Goal: Check status: Check status

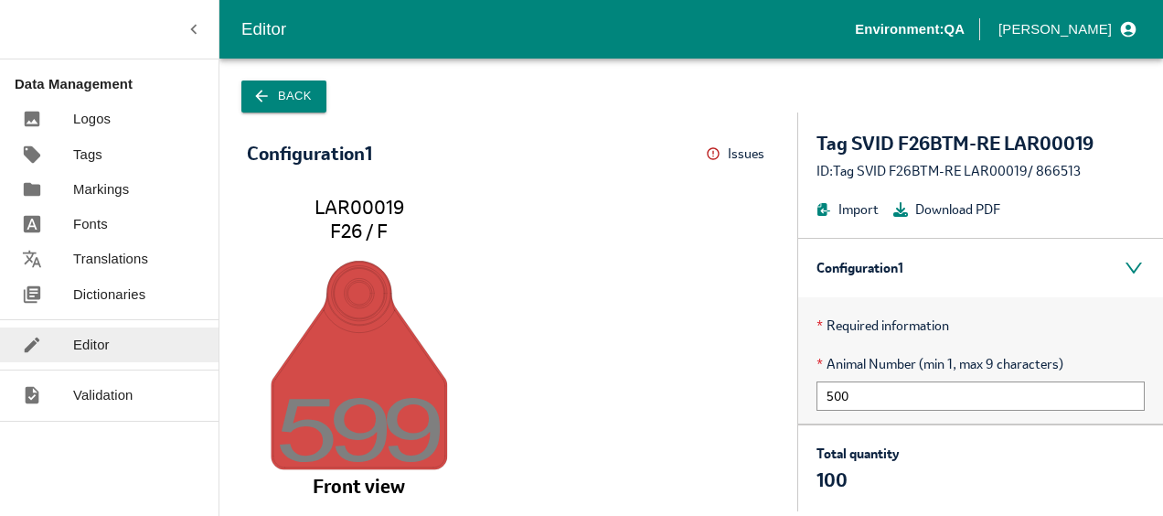
scroll to position [189, 0]
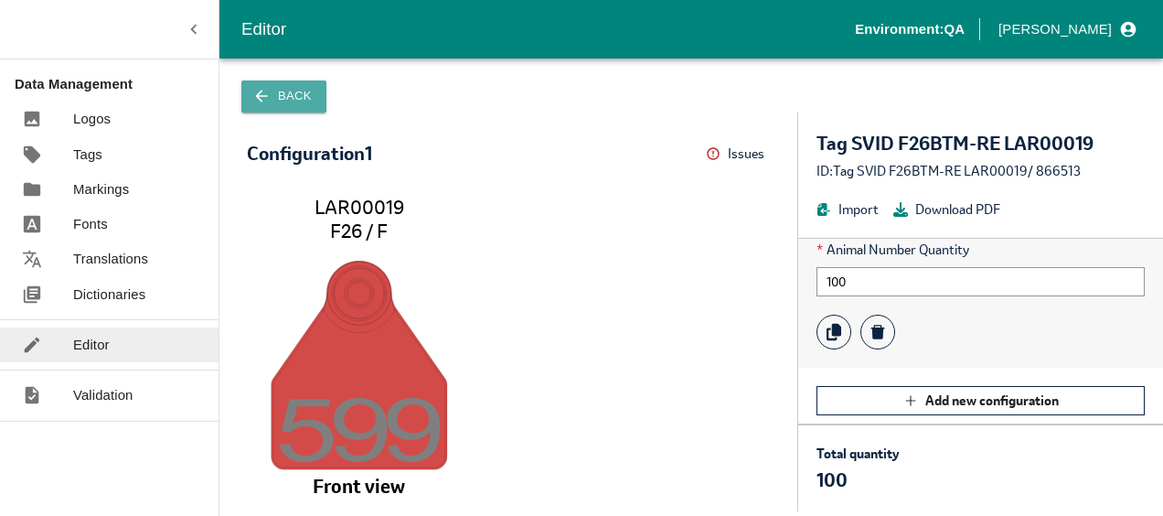
click at [294, 95] on button "Back" at bounding box center [283, 96] width 85 height 32
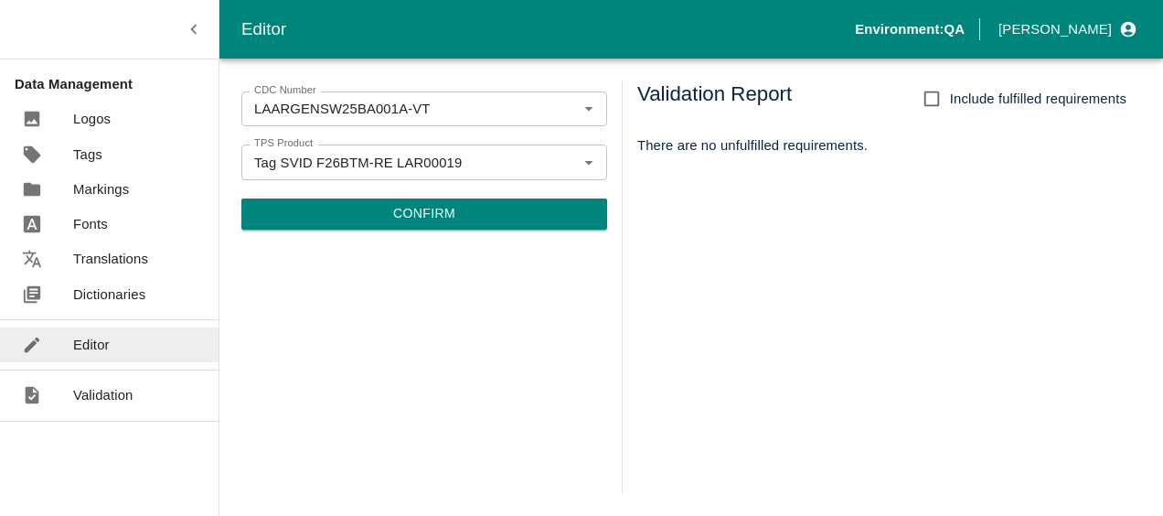
click at [379, 311] on div "CDC Number LAARGENSW25BA001A-VT CDC Number TPS Product Tag SVID F26BTM-RE LAR00…" at bounding box center [424, 286] width 366 height 413
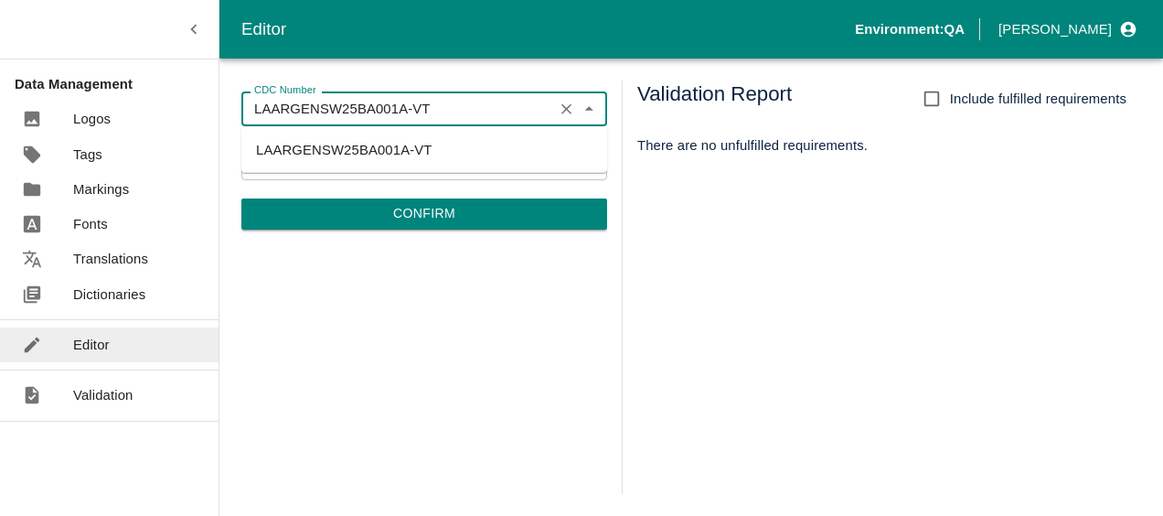
click at [508, 114] on input "LAARGENSW25BA001A-VT" at bounding box center [397, 109] width 301 height 24
click at [599, 112] on button "Close" at bounding box center [589, 109] width 24 height 24
click at [599, 112] on button "Open" at bounding box center [589, 109] width 24 height 24
type input "L"
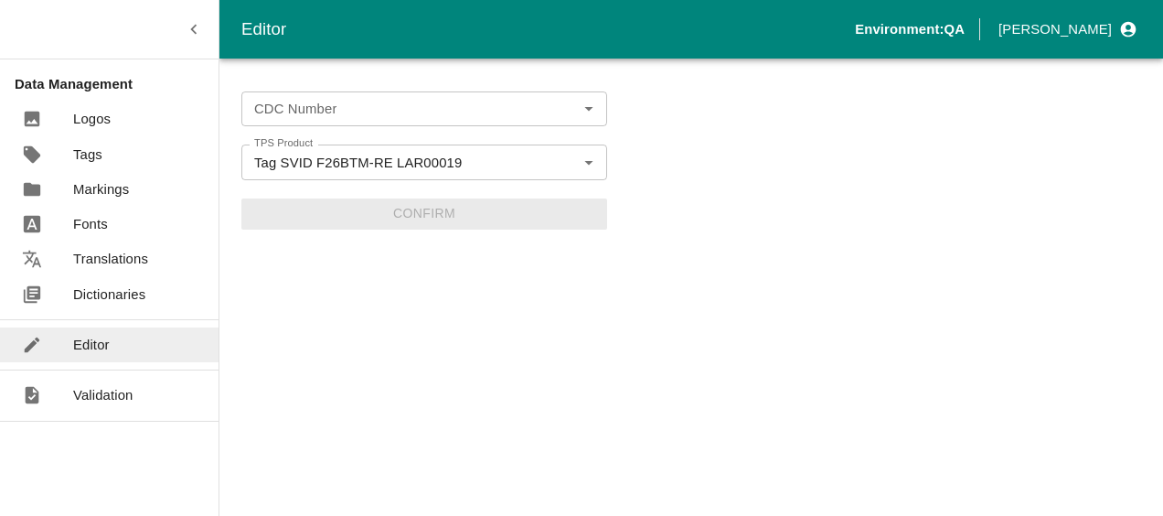
click at [480, 349] on div "CDC Number CDC Number TPS Product Tag SVID F26BTM-RE LAR00019 TPS Product Confi…" at bounding box center [424, 286] width 366 height 413
click at [401, 124] on div "CDC Number" at bounding box center [424, 108] width 366 height 35
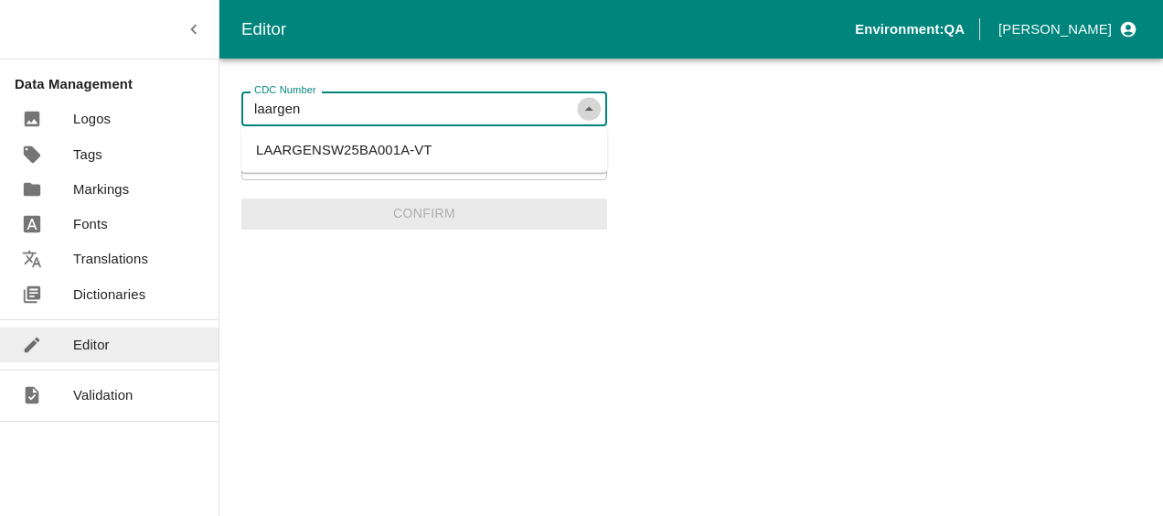
click at [587, 108] on icon "Close" at bounding box center [588, 108] width 8 height 5
click at [566, 165] on icon "Clear" at bounding box center [566, 162] width 17 height 17
type input "laargen"
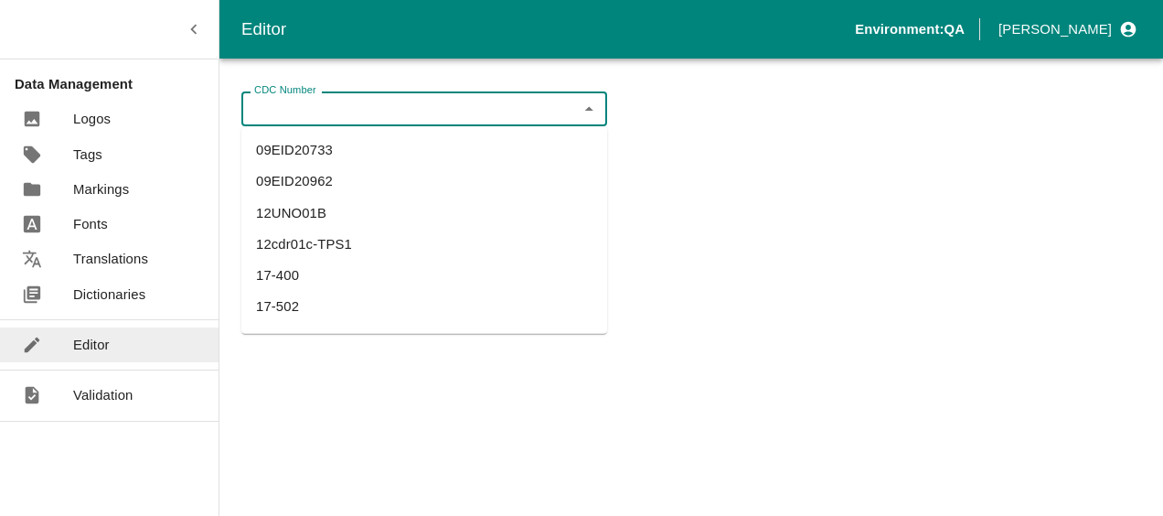
click at [553, 102] on input "CDC Number" at bounding box center [409, 109] width 324 height 24
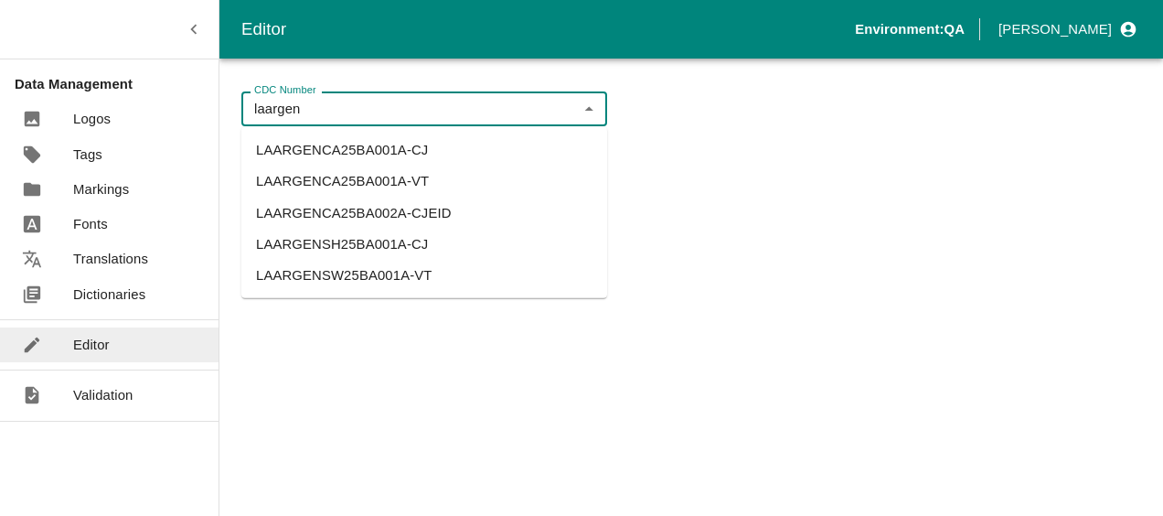
click at [389, 216] on li "LAARGENCA25BA002A-CJEID" at bounding box center [424, 212] width 366 height 31
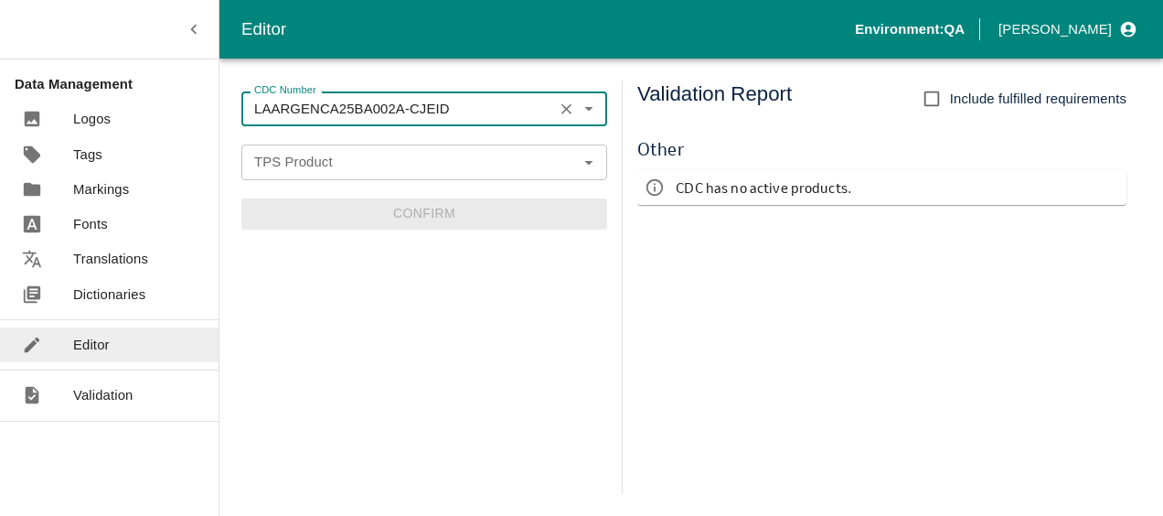
type input "LAARGENCA25BA002A-CJEID"
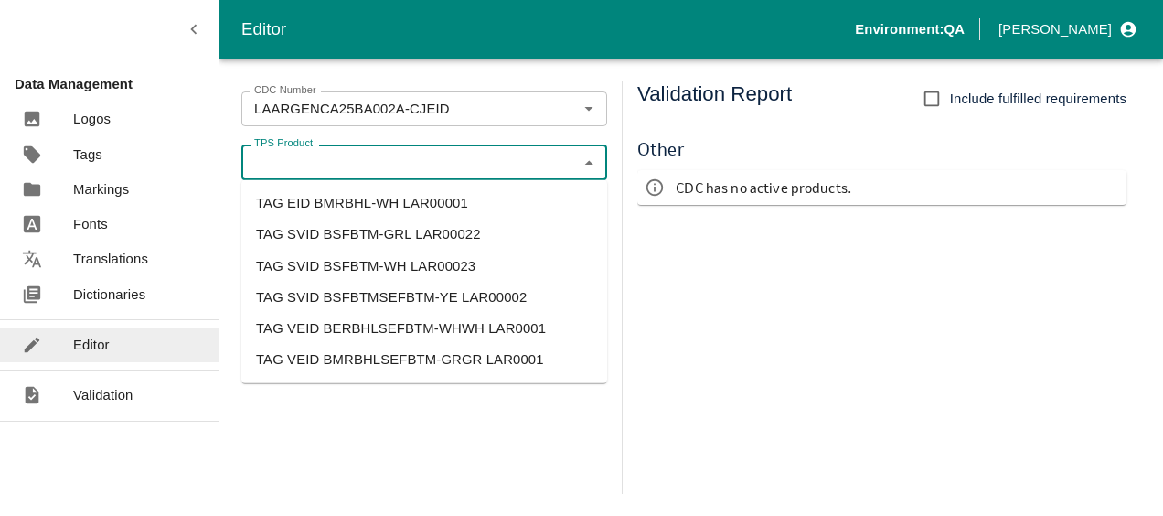
click at [439, 162] on input "TPS Product" at bounding box center [409, 162] width 324 height 24
click at [439, 207] on li "TAG EID BMRBHL-WH LAR00001" at bounding box center [424, 202] width 366 height 31
type input "TAG EID BMRBHL-WH LAR00001"
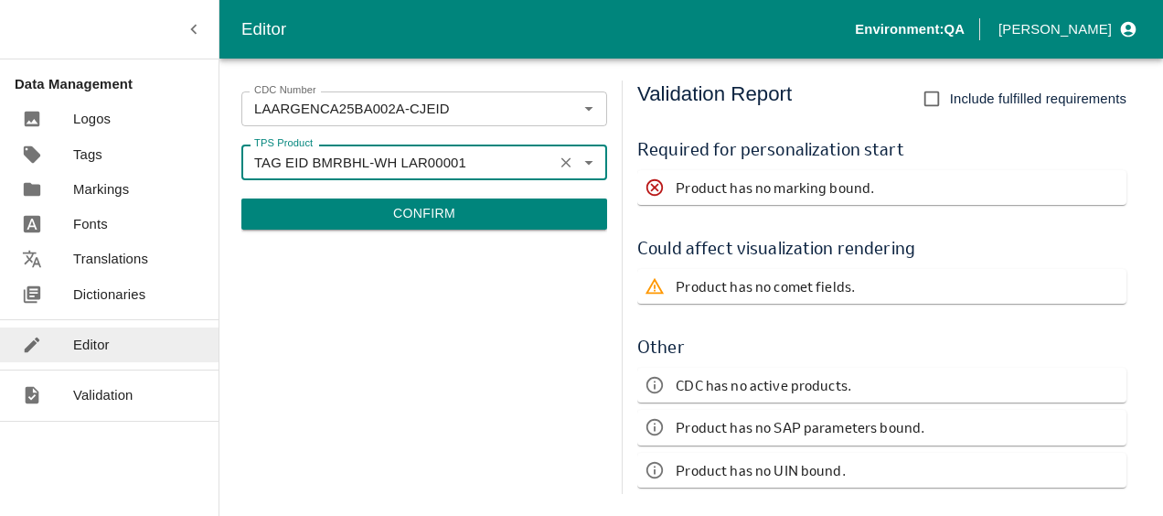
scroll to position [7, 0]
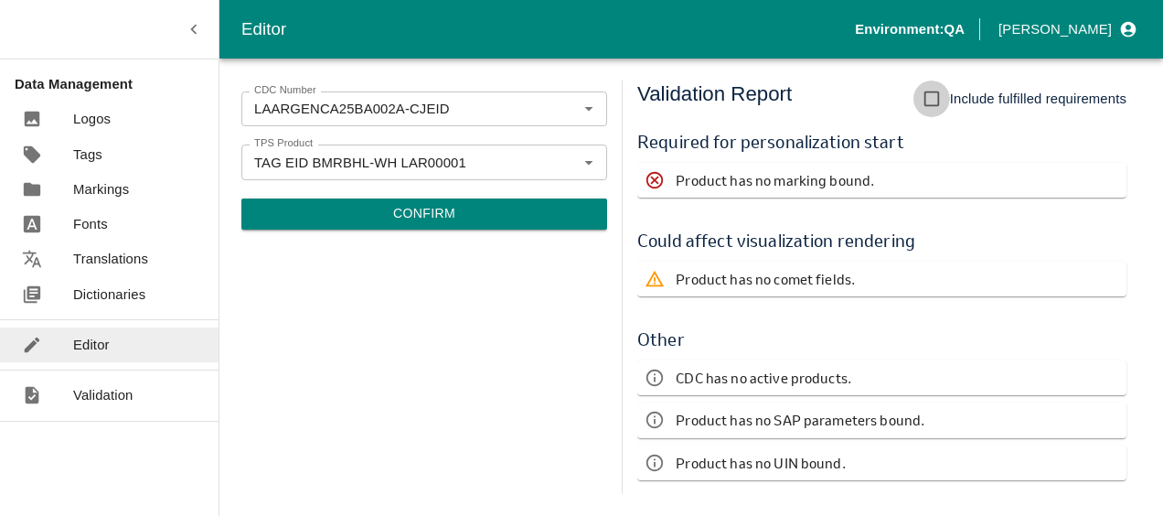
click at [927, 103] on input "Include fulfilled requirements" at bounding box center [931, 98] width 37 height 37
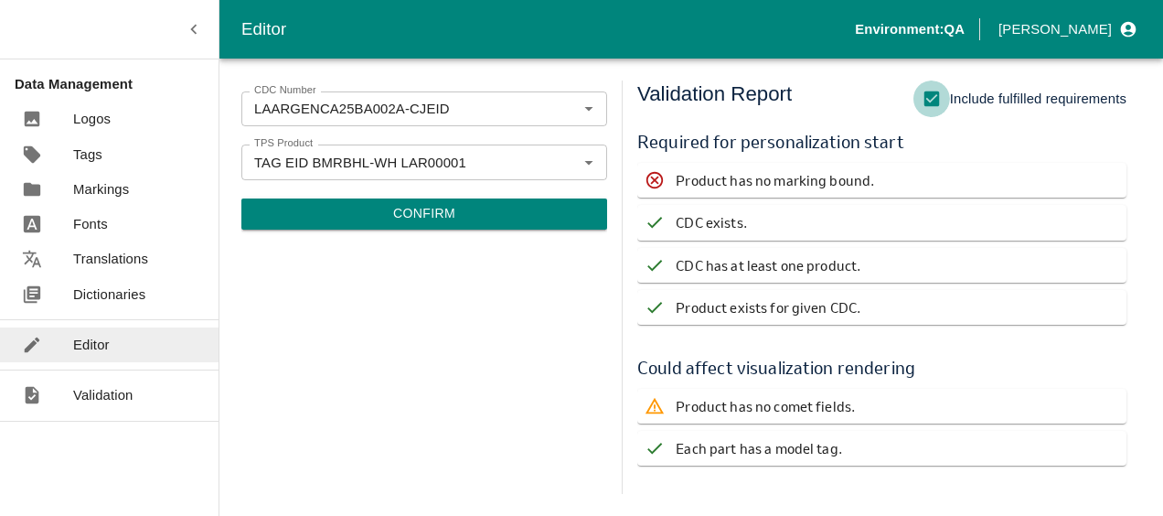
click at [941, 104] on input "Include fulfilled requirements" at bounding box center [931, 98] width 37 height 37
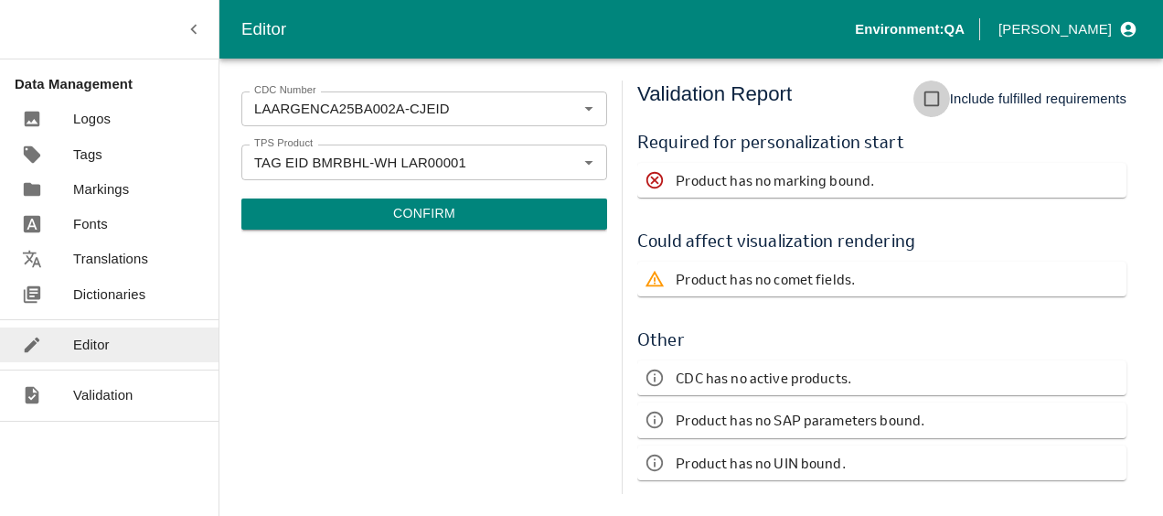
click at [941, 104] on input "Include fulfilled requirements" at bounding box center [931, 98] width 37 height 37
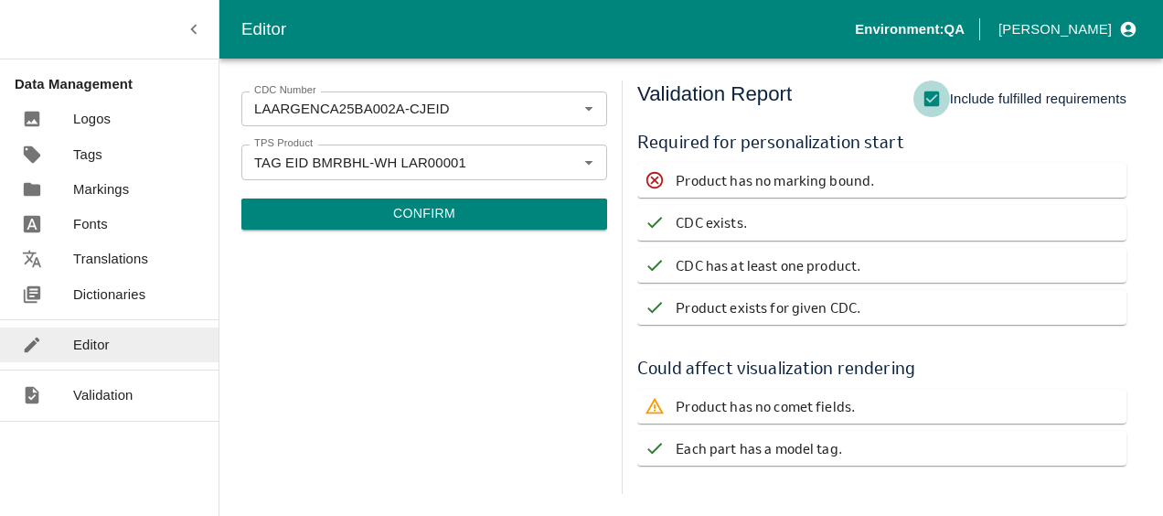
click at [941, 104] on input "Include fulfilled requirements" at bounding box center [931, 98] width 37 height 37
checkbox input "false"
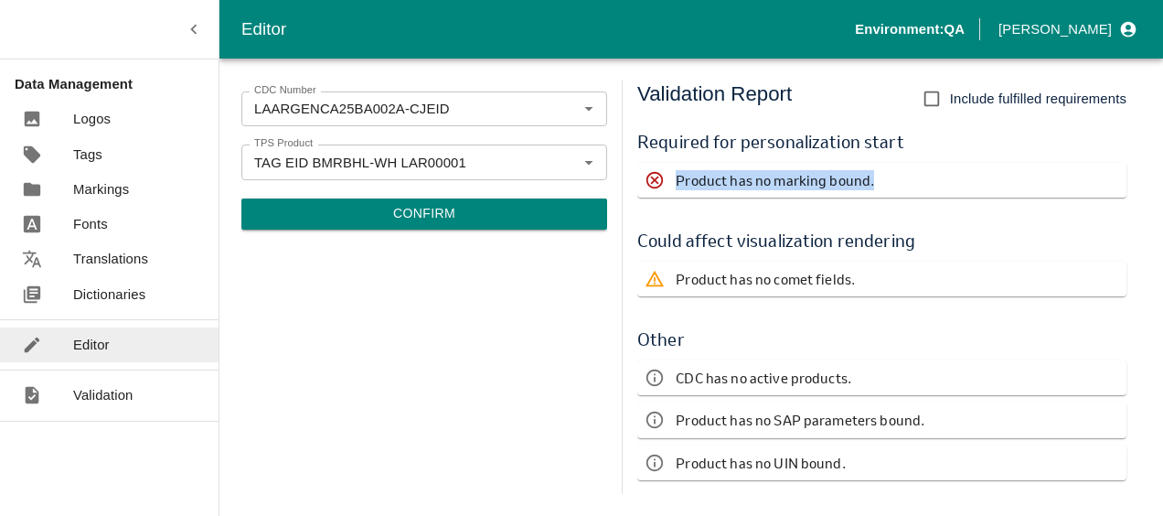
drag, startPoint x: 872, startPoint y: 175, endPoint x: 678, endPoint y: 181, distance: 193.9
click at [678, 181] on div "Product has no marking bound." at bounding box center [881, 180] width 489 height 35
copy p "Product has no marking bound."
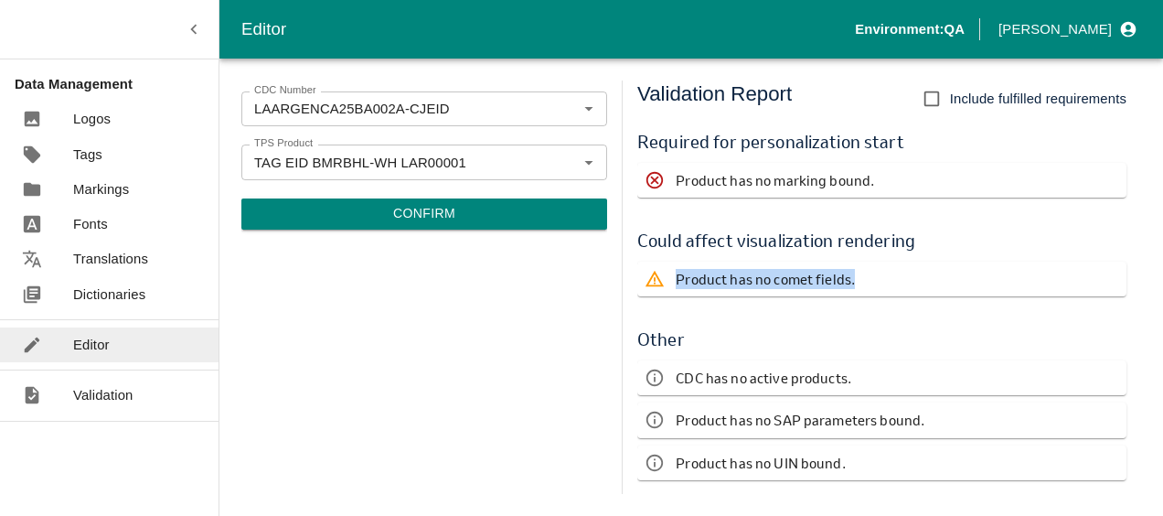
drag, startPoint x: 676, startPoint y: 273, endPoint x: 891, endPoint y: 275, distance: 214.8
click at [891, 275] on div "Product has no comet fields." at bounding box center [881, 278] width 489 height 35
copy p "Product has no comet fields."
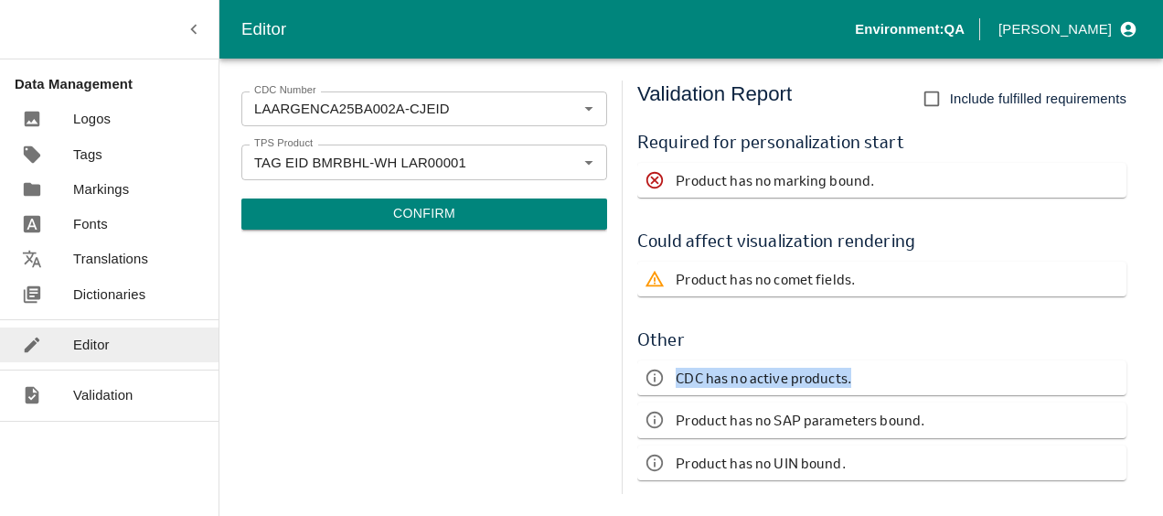
drag, startPoint x: 849, startPoint y: 373, endPoint x: 673, endPoint y: 378, distance: 176.5
click at [673, 378] on div "CDC has no active products." at bounding box center [881, 377] width 489 height 35
drag, startPoint x: 673, startPoint y: 378, endPoint x: 837, endPoint y: 442, distance: 176.5
click at [837, 442] on div "Other CDC has no active products. Product has no SAP parameters bound. Product …" at bounding box center [881, 403] width 489 height 184
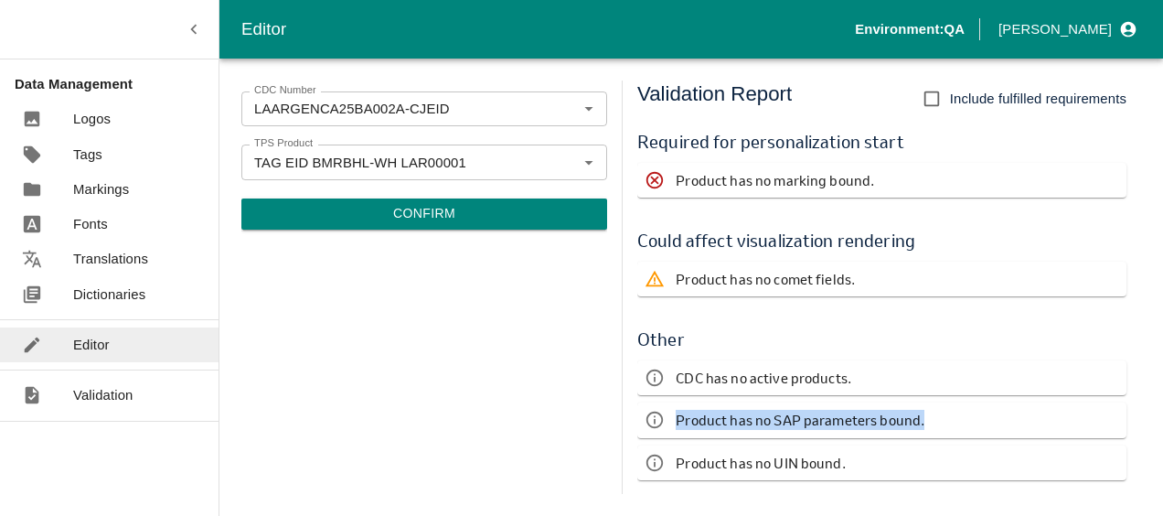
drag, startPoint x: 930, startPoint y: 419, endPoint x: 674, endPoint y: 434, distance: 257.3
click at [674, 434] on div "Product has no SAP parameters bound." at bounding box center [881, 419] width 489 height 35
drag, startPoint x: 674, startPoint y: 434, endPoint x: 563, endPoint y: 380, distance: 123.0
click at [563, 380] on div "CDC Number LAARGENCA25BA002A-CJEID CDC Number TPS Product TAG EID BMRBHL-WH LAR…" at bounding box center [424, 286] width 366 height 413
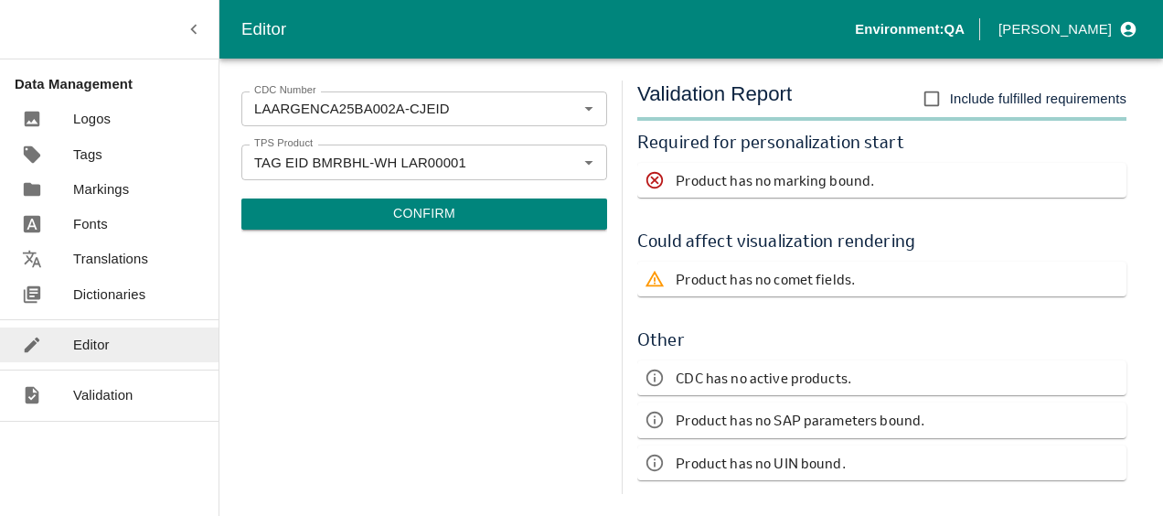
scroll to position [0, 0]
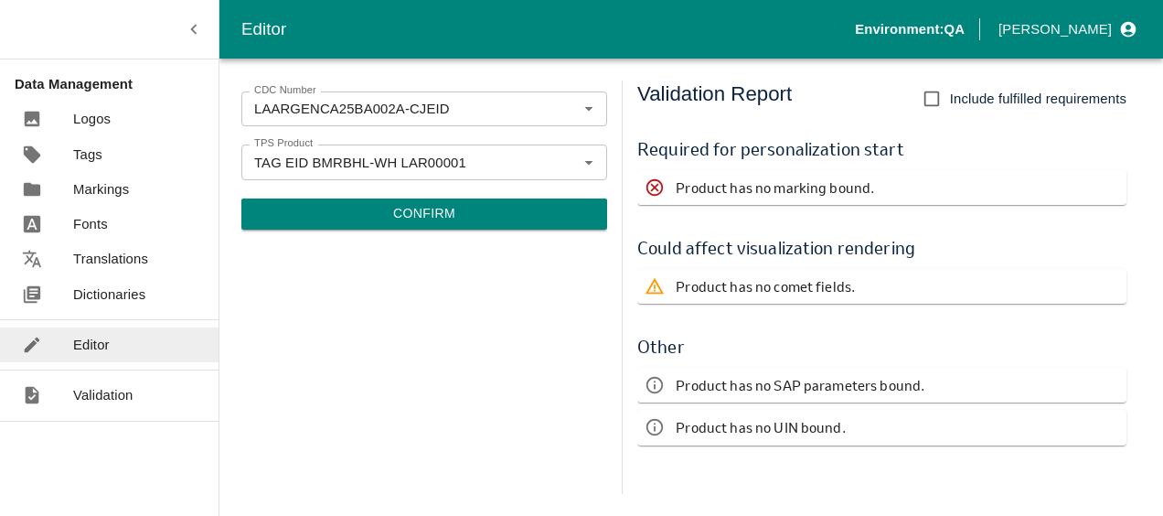
click at [529, 319] on div "CDC Number LAARGENCA25BA002A-CJEID CDC Number TPS Product TAG EID BMRBHL-WH LAR…" at bounding box center [424, 286] width 366 height 413
